Goal: Transaction & Acquisition: Purchase product/service

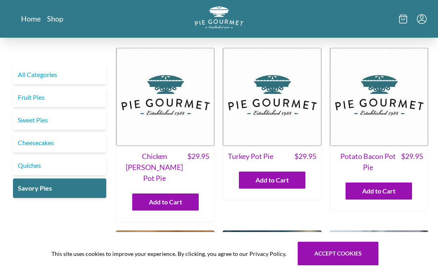
click at [59, 164] on link "Quiches" at bounding box center [59, 165] width 93 height 19
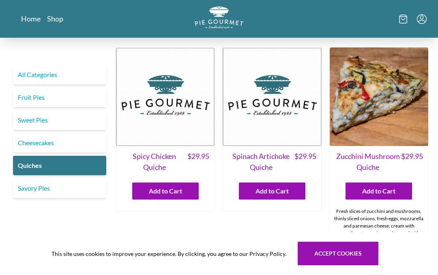
click at [265, 109] on img at bounding box center [271, 96] width 98 height 98
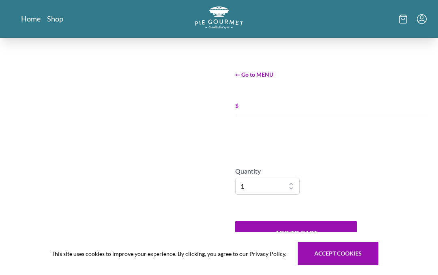
click at [268, 88] on div "← Go to MENU $ Quantity 1 2 3 4 5 6 7 8 9 10 Add to Cart" at bounding box center [331, 157] width 212 height 239
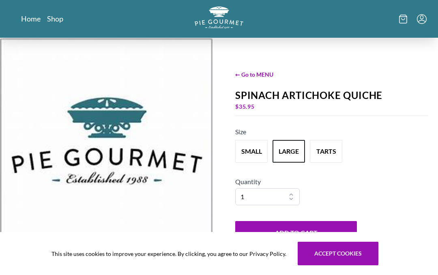
click at [401, 19] on icon at bounding box center [403, 19] width 8 height 9
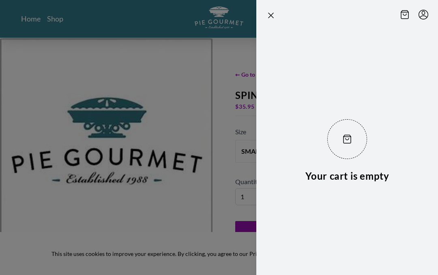
click at [421, 203] on div "Your cart is empty" at bounding box center [347, 151] width 182 height 247
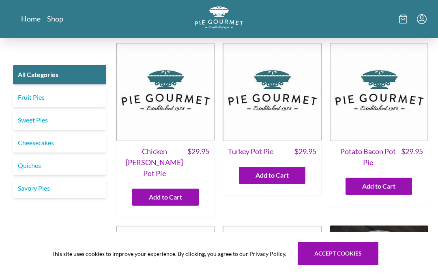
click at [76, 165] on link "Quiches" at bounding box center [59, 165] width 93 height 19
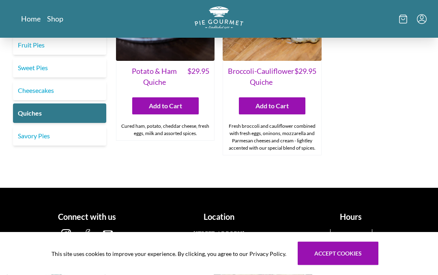
scroll to position [497, 0]
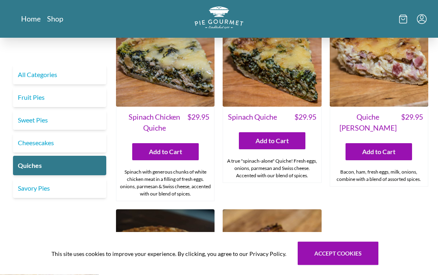
click at [395, 173] on div "Bacon, ham, fresh eggs, milk, onions, combine with a blend of assorted spices." at bounding box center [379, 175] width 98 height 21
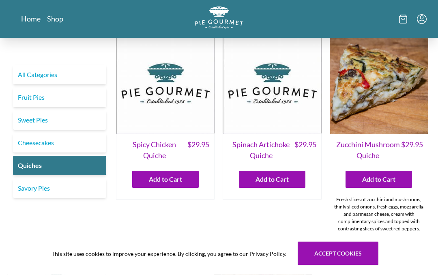
scroll to position [3, 0]
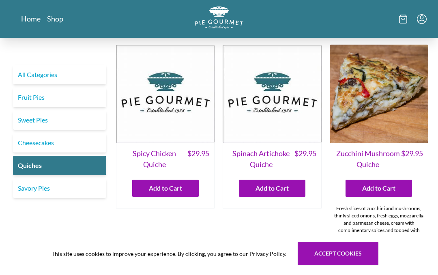
click at [271, 156] on span "Spinach Artichoke Quiche" at bounding box center [261, 159] width 66 height 22
click at [278, 107] on img at bounding box center [271, 94] width 98 height 98
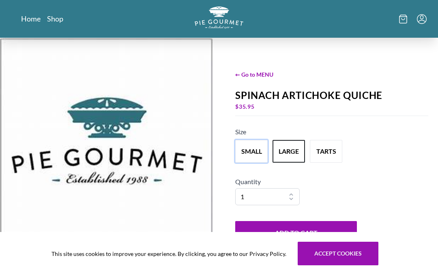
click at [265, 156] on button "small" at bounding box center [251, 151] width 32 height 23
click at [295, 149] on button "large" at bounding box center [288, 151] width 32 height 23
